Goal: Ask a question

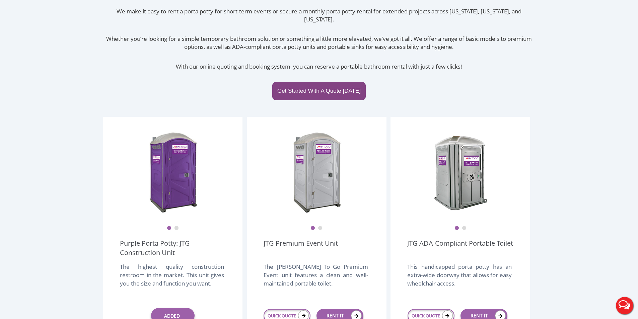
click at [624, 309] on button "Live Chat" at bounding box center [625, 306] width 27 height 27
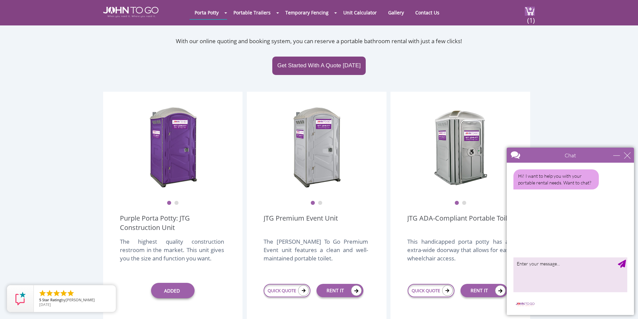
scroll to position [101, 0]
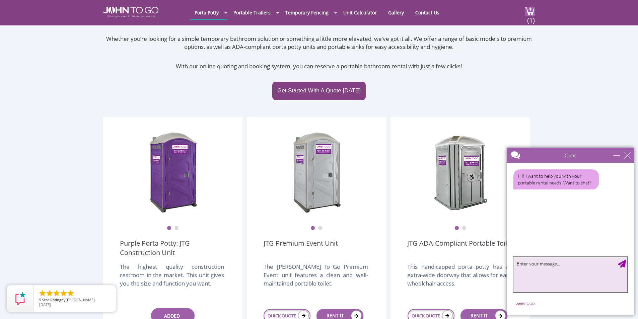
click at [532, 266] on textarea "type your message" at bounding box center [571, 274] width 114 height 35
type textarea "if I order a john to go for tomorow. what time will it get delivered?"
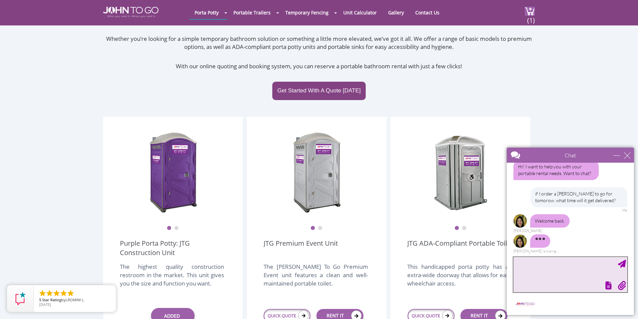
scroll to position [0, 0]
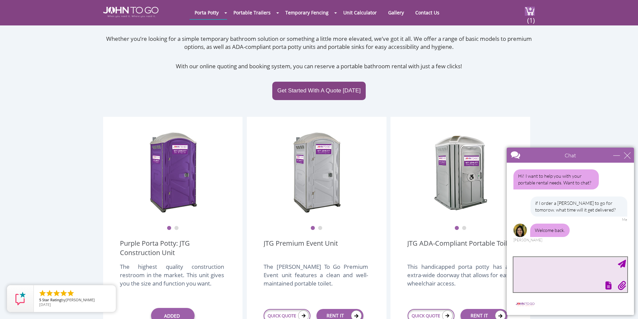
click at [533, 262] on textarea "type your message" at bounding box center [571, 274] width 114 height 35
type textarea "hey! why does it keep getting cut off?"
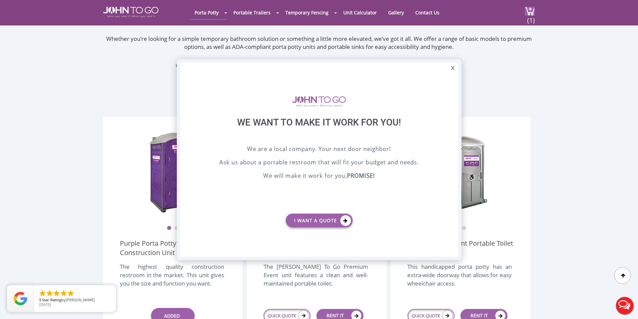
click at [626, 305] on button "Live Chat" at bounding box center [625, 306] width 27 height 27
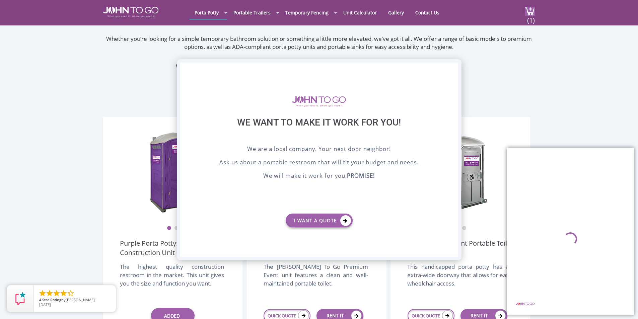
click at [454, 68] on div "X" at bounding box center [453, 68] width 10 height 11
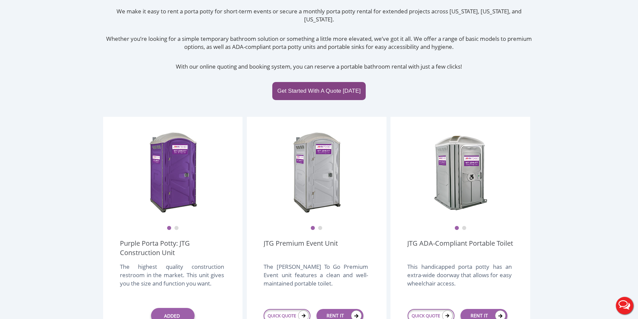
click at [621, 305] on button "Live Chat" at bounding box center [625, 306] width 27 height 27
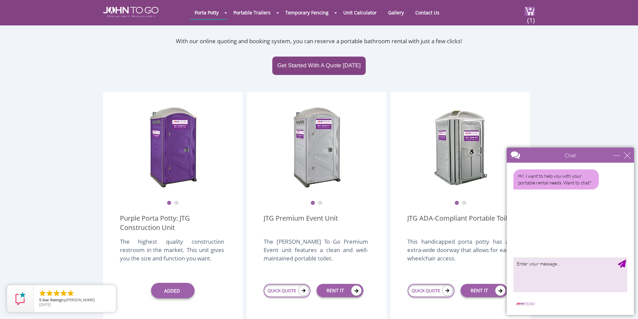
scroll to position [101, 0]
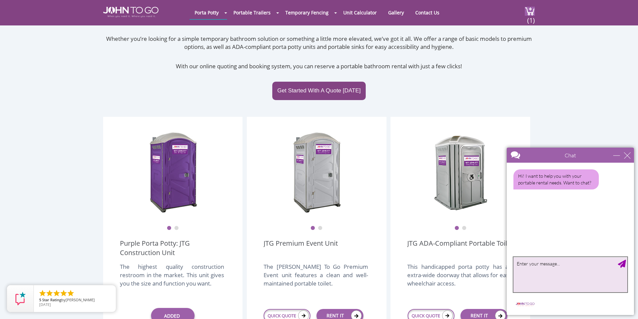
click at [561, 269] on textarea "type your message" at bounding box center [571, 274] width 114 height 35
type textarea "can you answer my question regarding delivery right away. before it get's cut o…"
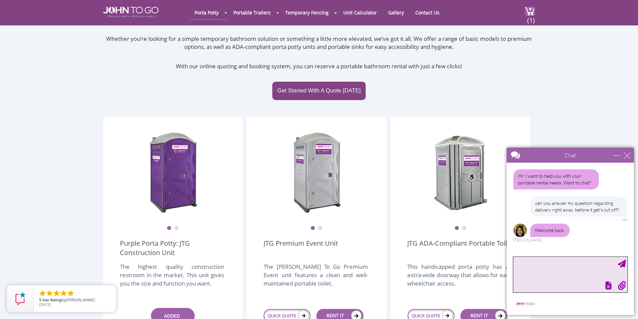
scroll to position [0, 0]
click at [561, 269] on textarea "type your message" at bounding box center [571, 274] width 114 height 35
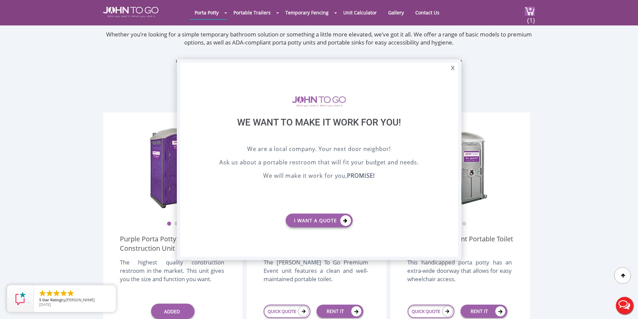
click at [625, 300] on button "Live Chat" at bounding box center [625, 306] width 27 height 27
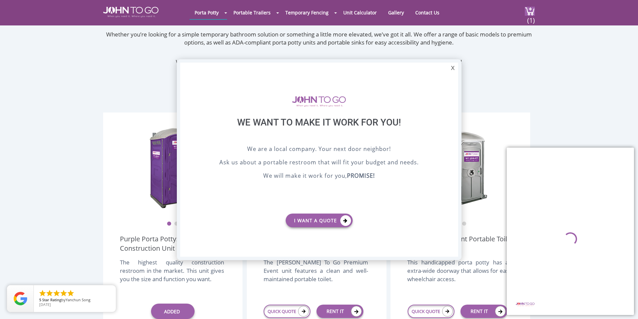
click at [592, 235] on div at bounding box center [570, 239] width 127 height 152
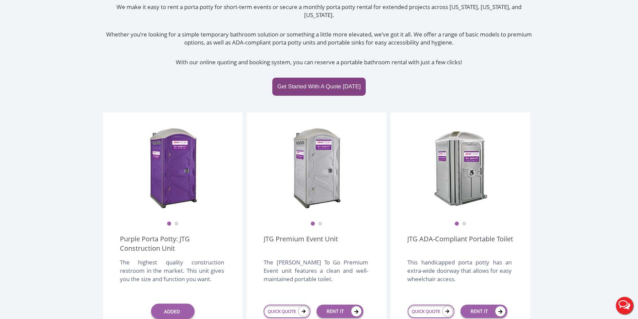
click at [625, 303] on button "Live Chat" at bounding box center [625, 306] width 27 height 27
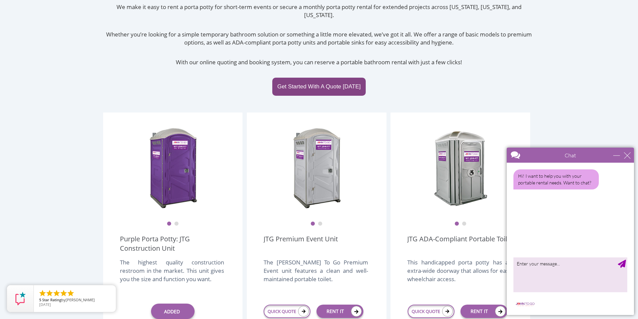
click at [549, 265] on textarea "type your message" at bounding box center [571, 274] width 114 height 35
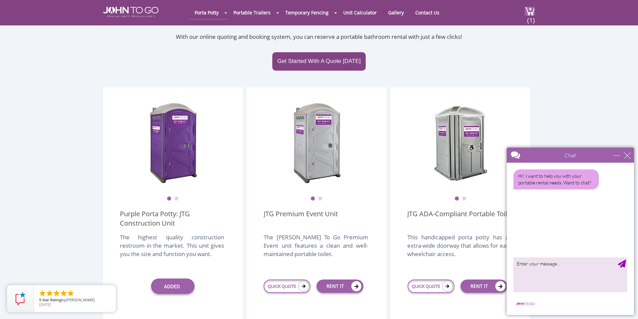
scroll to position [105, 0]
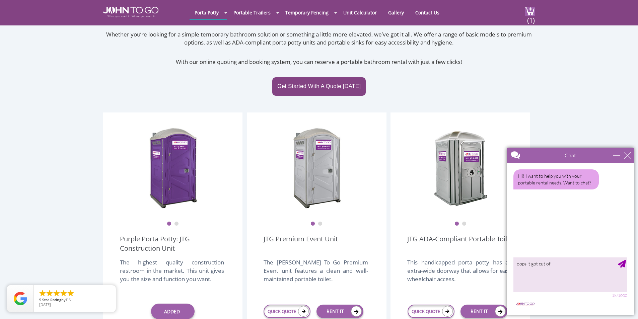
type textarea "oops it got cut off"
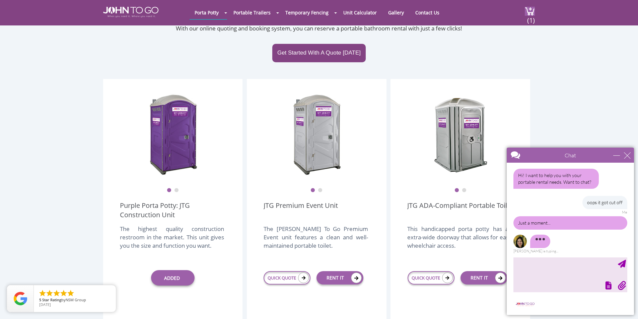
scroll to position [0, 0]
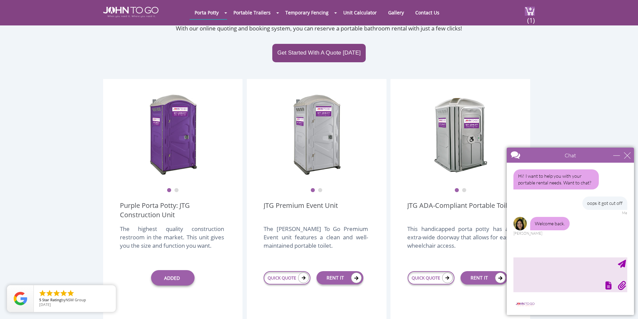
click at [590, 262] on textarea "type your message" at bounding box center [571, 274] width 114 height 35
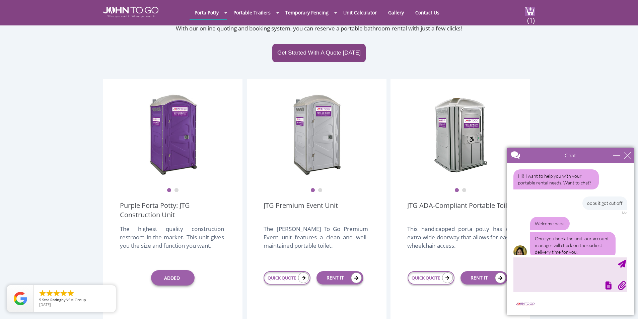
scroll to position [11, 0]
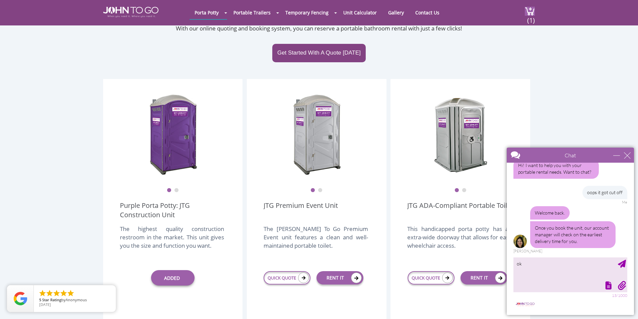
type textarea "o"
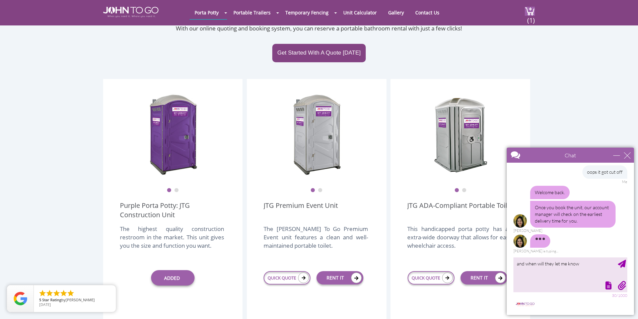
type textarea "and when will they let me know?"
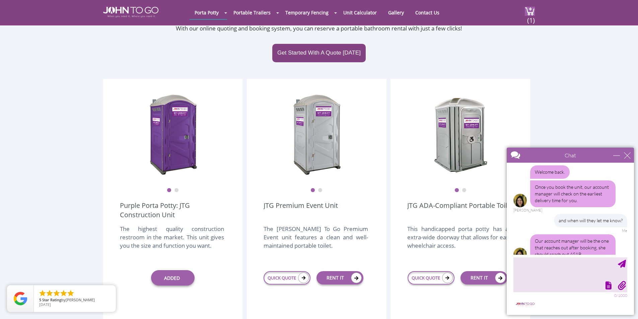
scroll to position [65, 0]
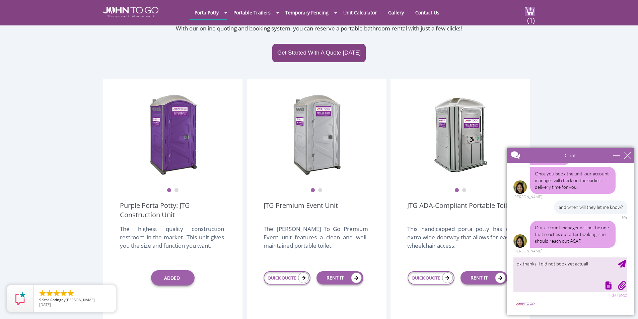
type textarea "ok thanks. I did not book yet actually"
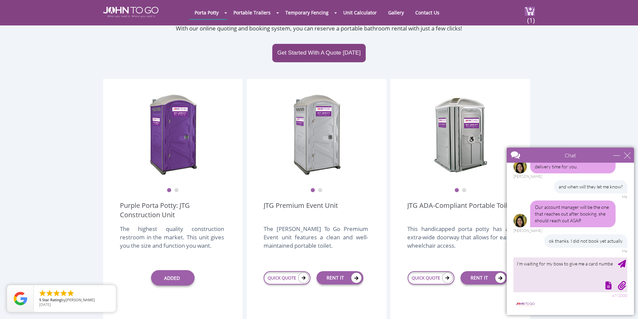
type textarea "I'm waiting for my boss to give me a card number"
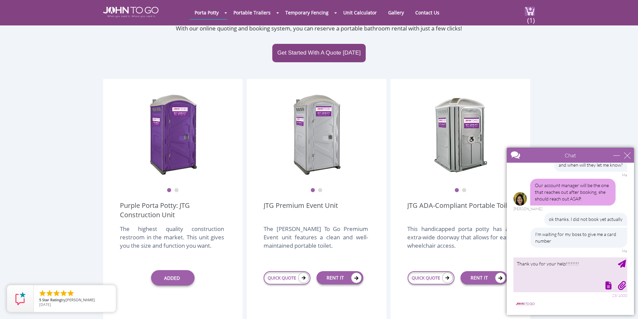
type textarea "Thank you for your help!!!!!!!!!"
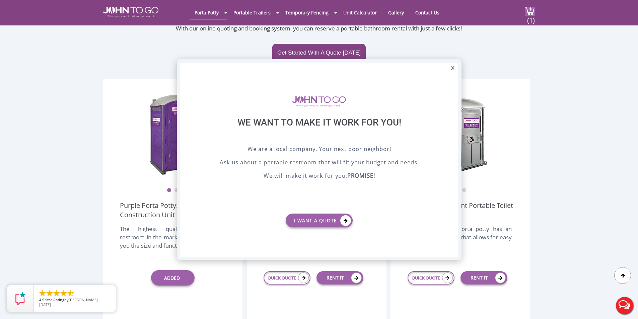
scroll to position [0, 0]
click at [625, 315] on button "Live Chat" at bounding box center [625, 306] width 27 height 27
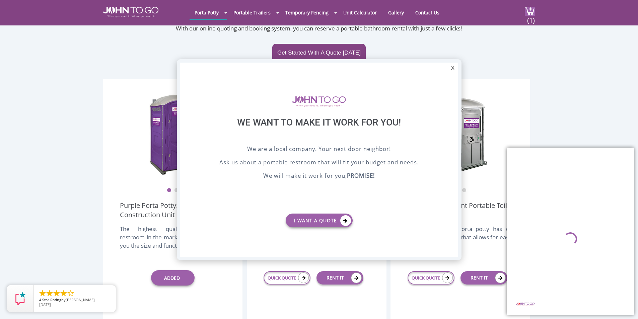
click at [571, 231] on div at bounding box center [570, 239] width 127 height 152
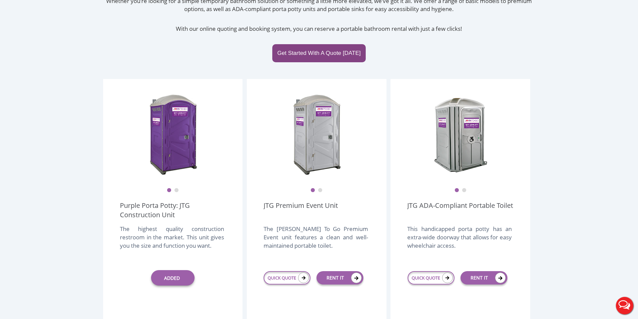
click at [623, 307] on button "Live Chat" at bounding box center [625, 306] width 27 height 27
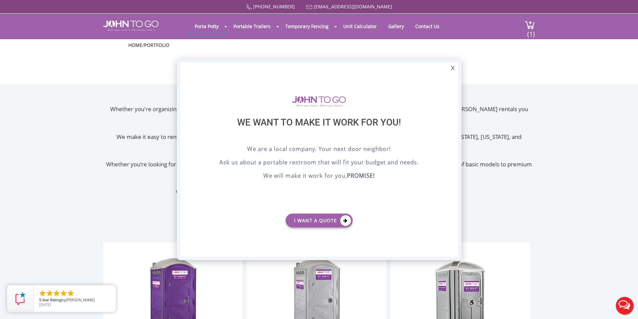
click at [625, 300] on button "Live Chat" at bounding box center [625, 306] width 27 height 27
